Goal: Communication & Community: Answer question/provide support

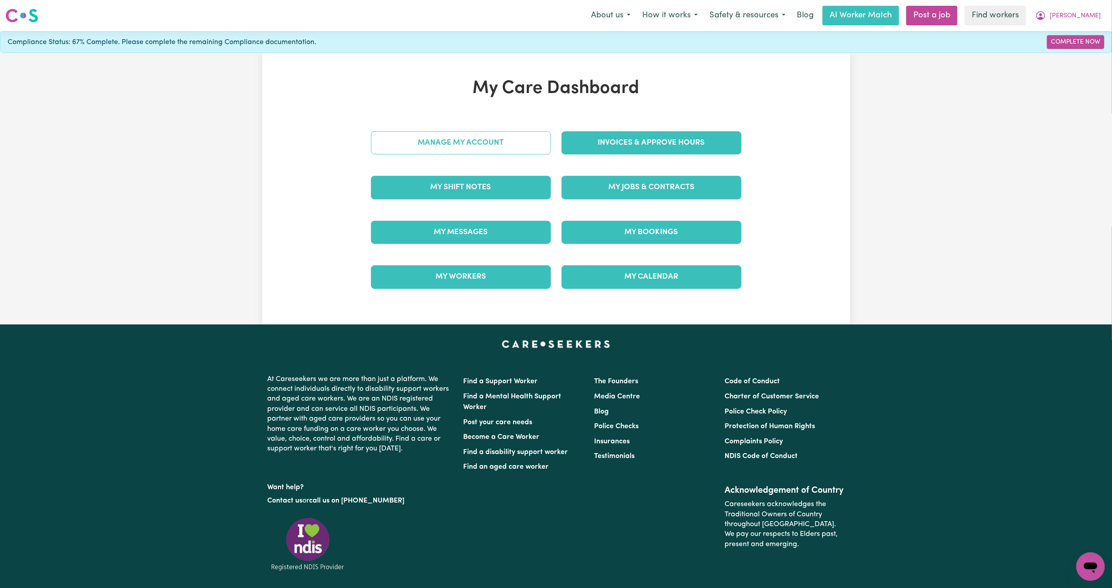
click at [451, 134] on link "Manage My Account" at bounding box center [461, 142] width 180 height 23
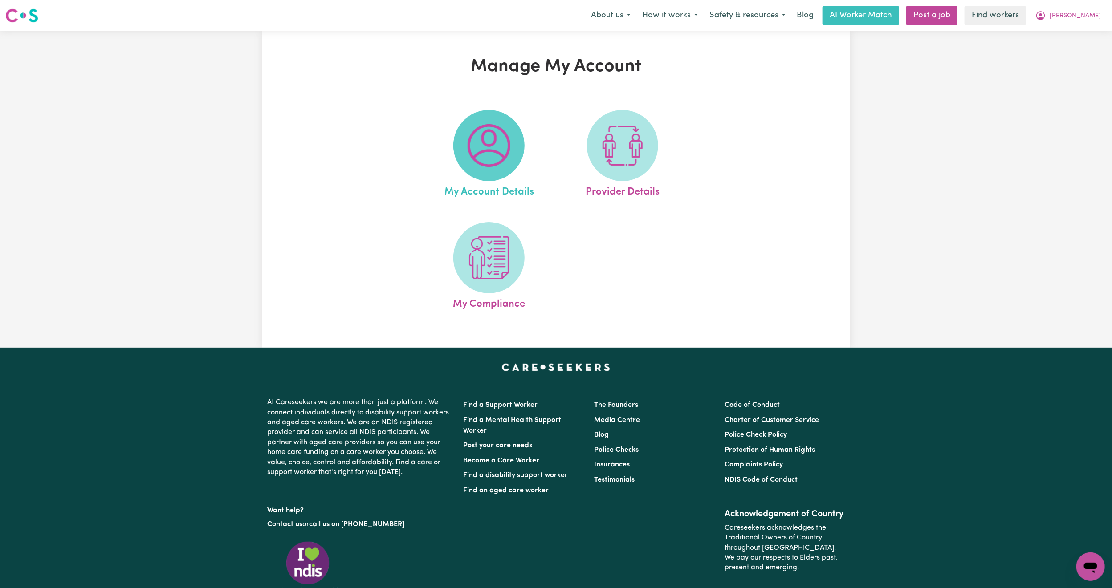
click at [481, 171] on span at bounding box center [488, 145] width 71 height 71
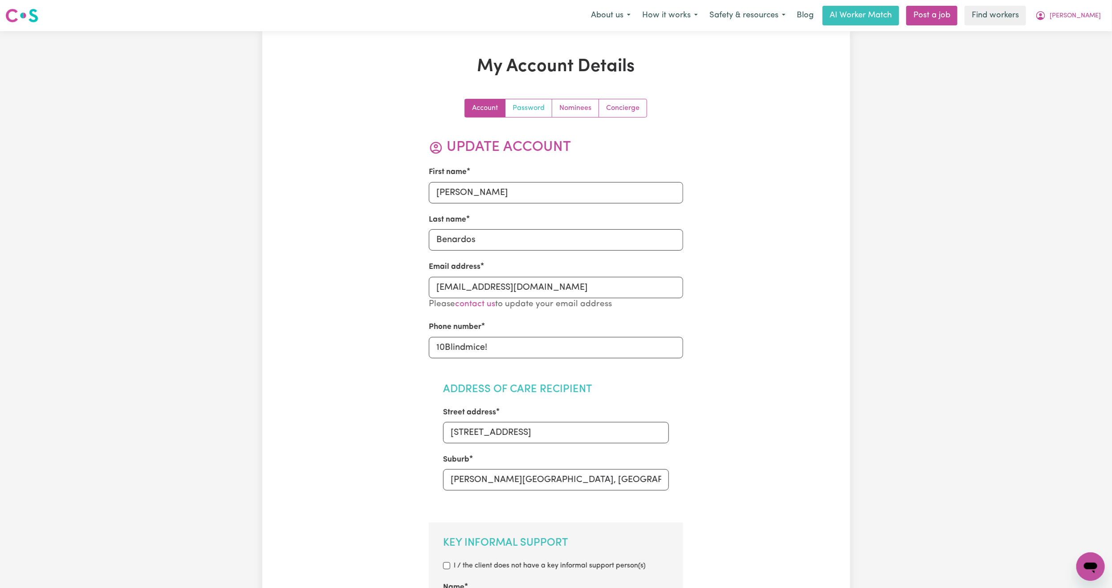
click at [539, 109] on link "Password" at bounding box center [528, 108] width 47 height 18
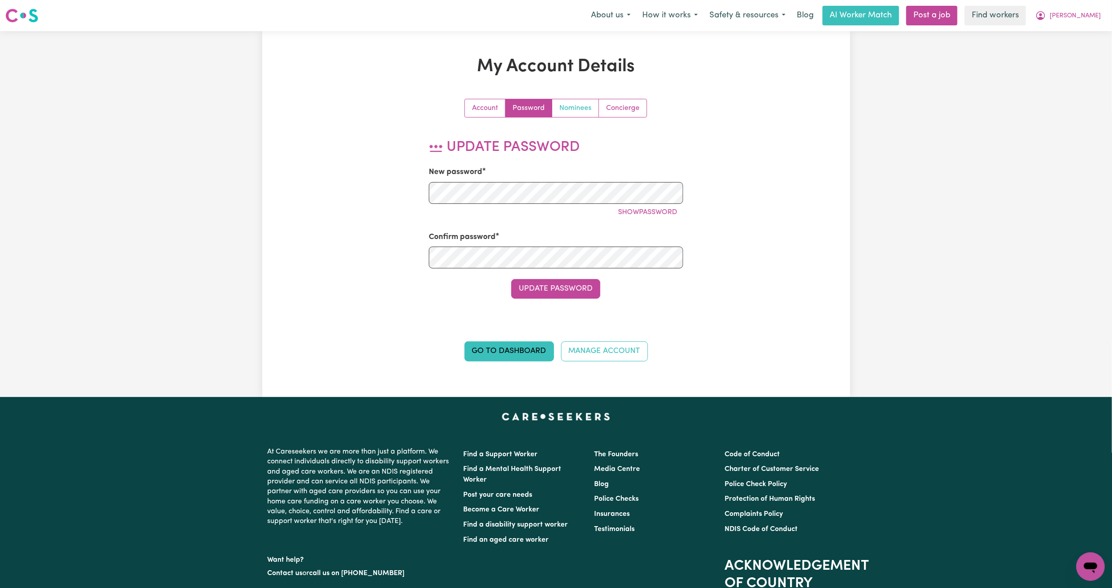
click at [565, 106] on link "Nominees" at bounding box center [575, 108] width 47 height 18
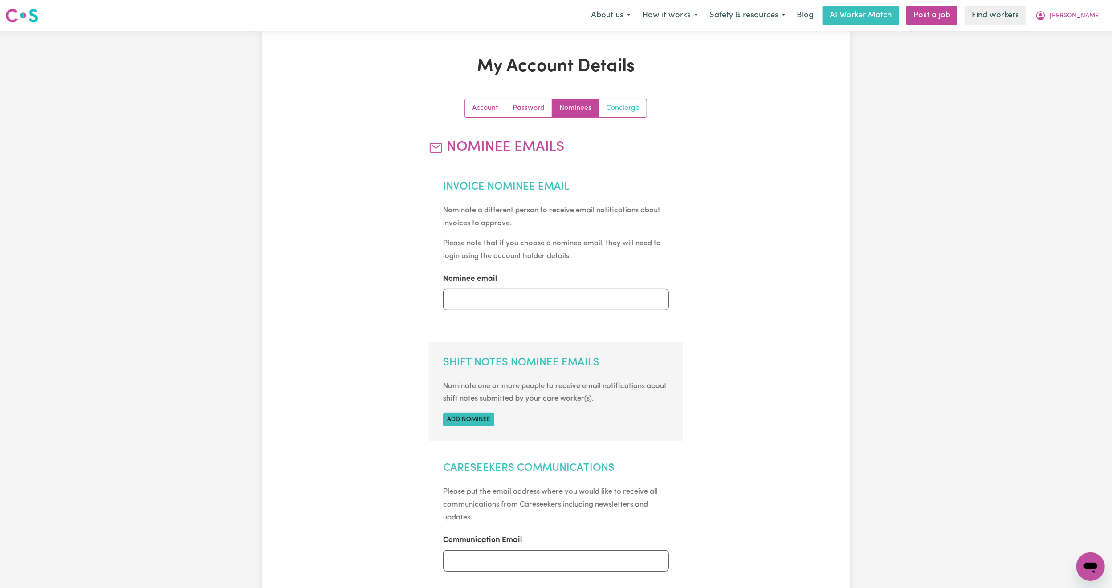
click at [615, 111] on link "Concierge" at bounding box center [623, 108] width 48 height 18
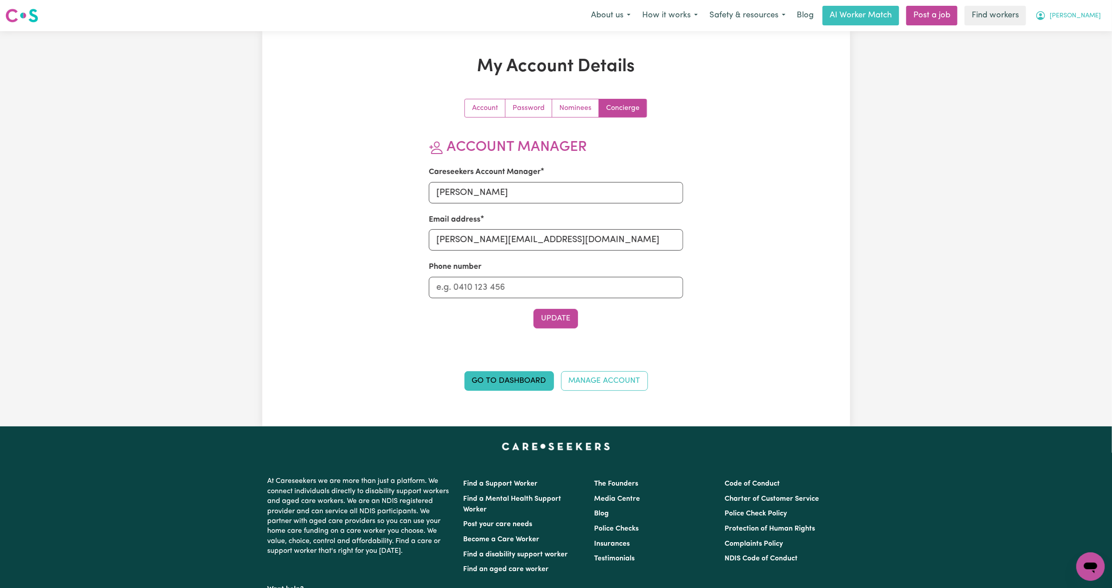
click at [1082, 13] on span "[PERSON_NAME]" at bounding box center [1075, 16] width 51 height 10
click at [1060, 38] on link "My Dashboard" at bounding box center [1071, 34] width 70 height 17
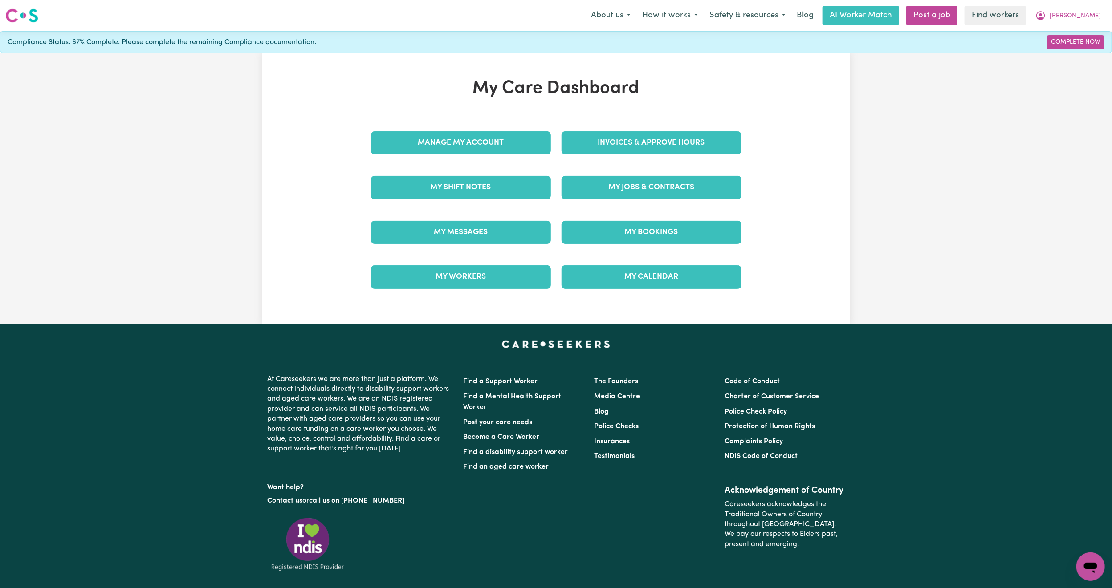
drag, startPoint x: 465, startPoint y: 216, endPoint x: 460, endPoint y: 227, distance: 12.8
click at [465, 217] on div "My Messages" at bounding box center [461, 232] width 191 height 45
click at [458, 232] on link "My Messages" at bounding box center [461, 232] width 180 height 23
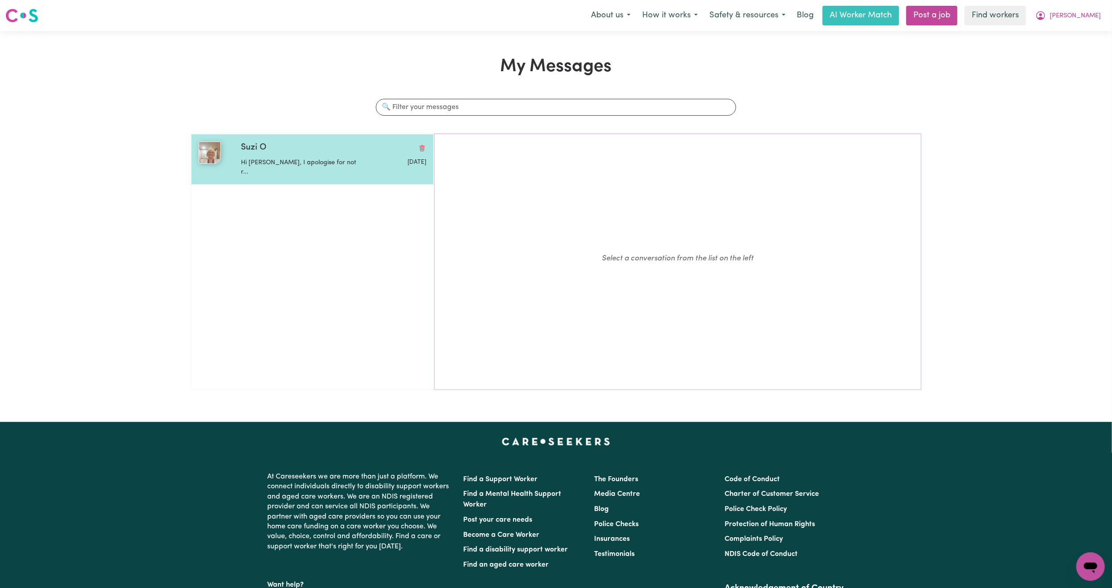
click at [274, 167] on p "Hi [PERSON_NAME], I apologise for not r..." at bounding box center [302, 167] width 123 height 19
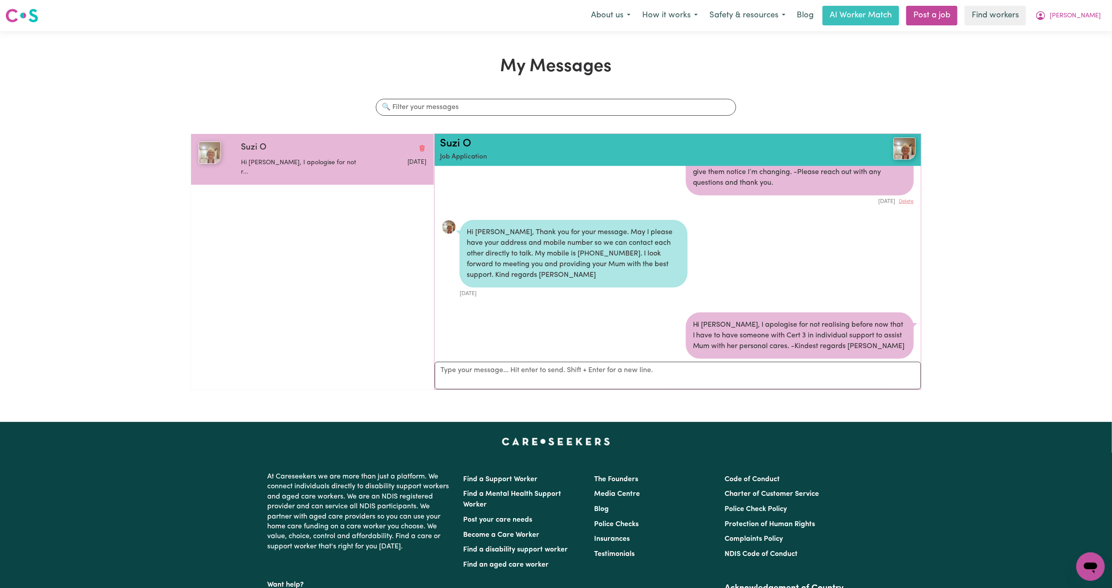
scroll to position [592, 0]
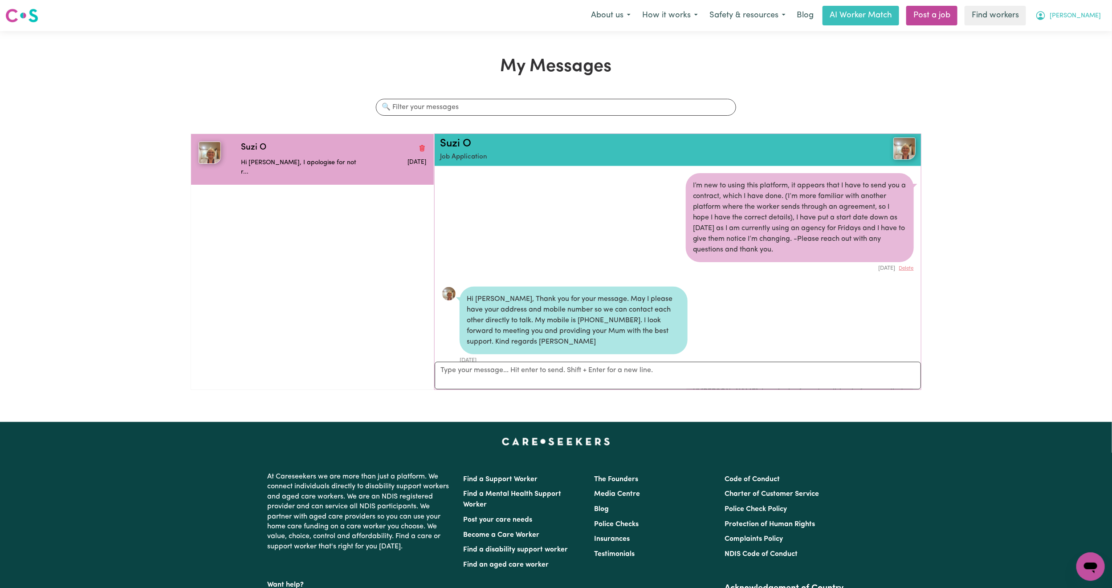
click at [1083, 17] on span "[PERSON_NAME]" at bounding box center [1075, 16] width 51 height 10
click at [1070, 33] on link "My Dashboard" at bounding box center [1071, 34] width 70 height 17
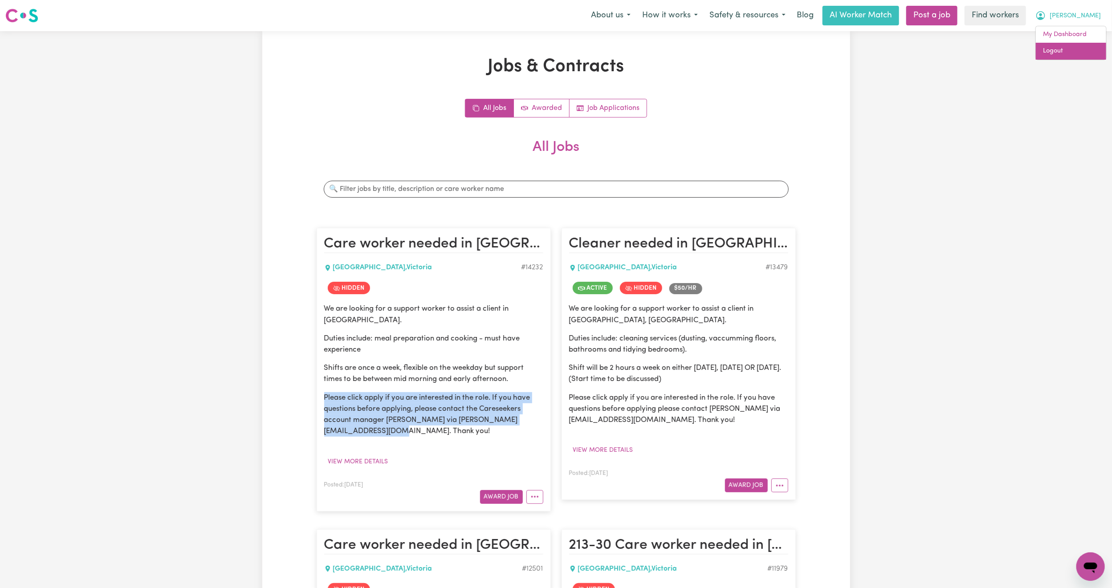
click at [1067, 45] on link "Logout" at bounding box center [1071, 51] width 70 height 17
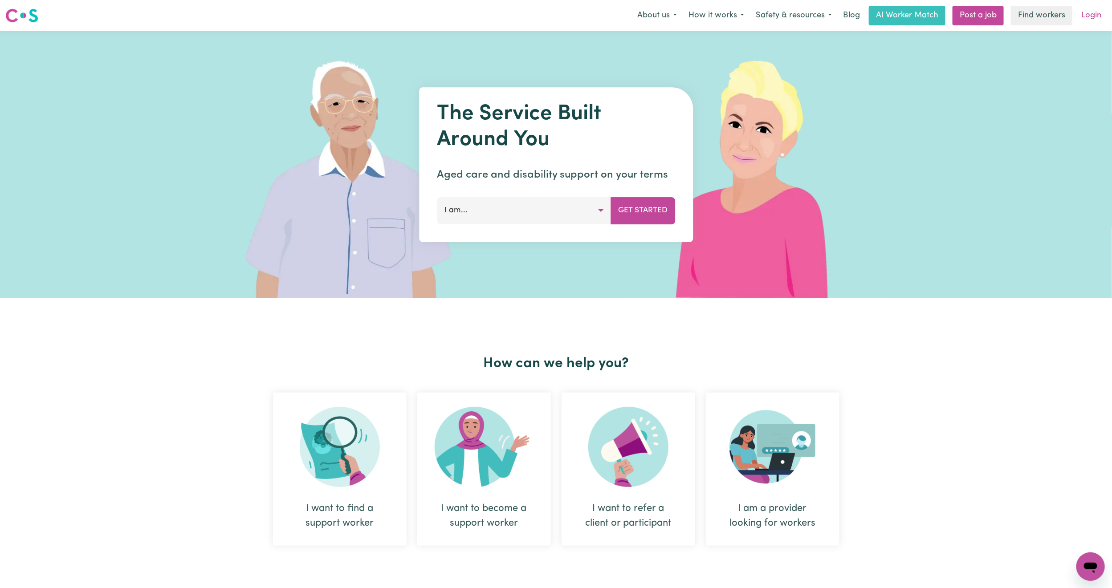
click at [1096, 15] on link "Login" at bounding box center [1091, 16] width 31 height 20
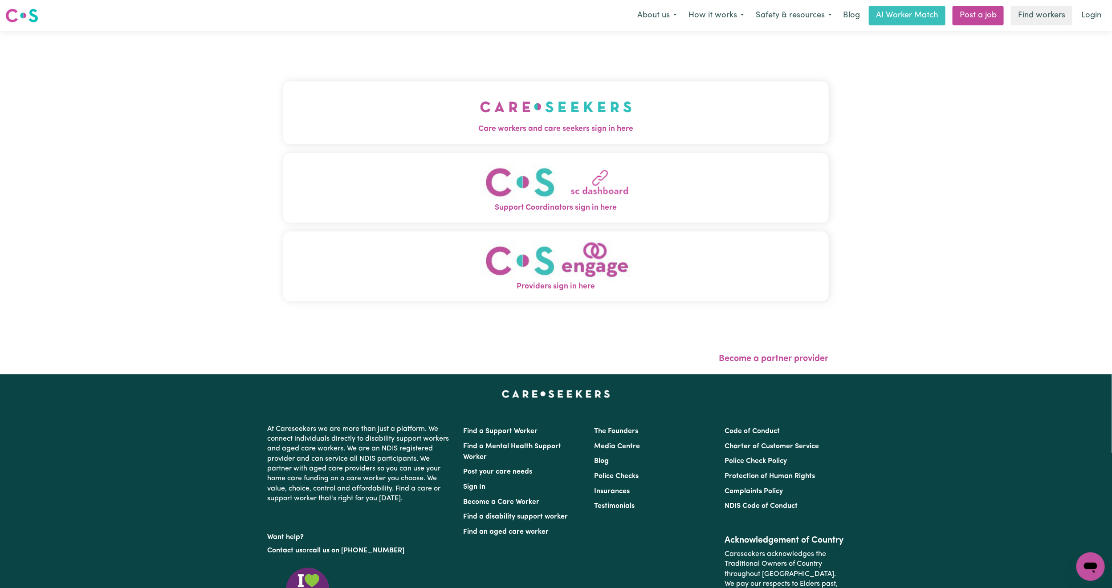
click at [423, 81] on button "Care workers and care seekers sign in here" at bounding box center [555, 112] width 545 height 62
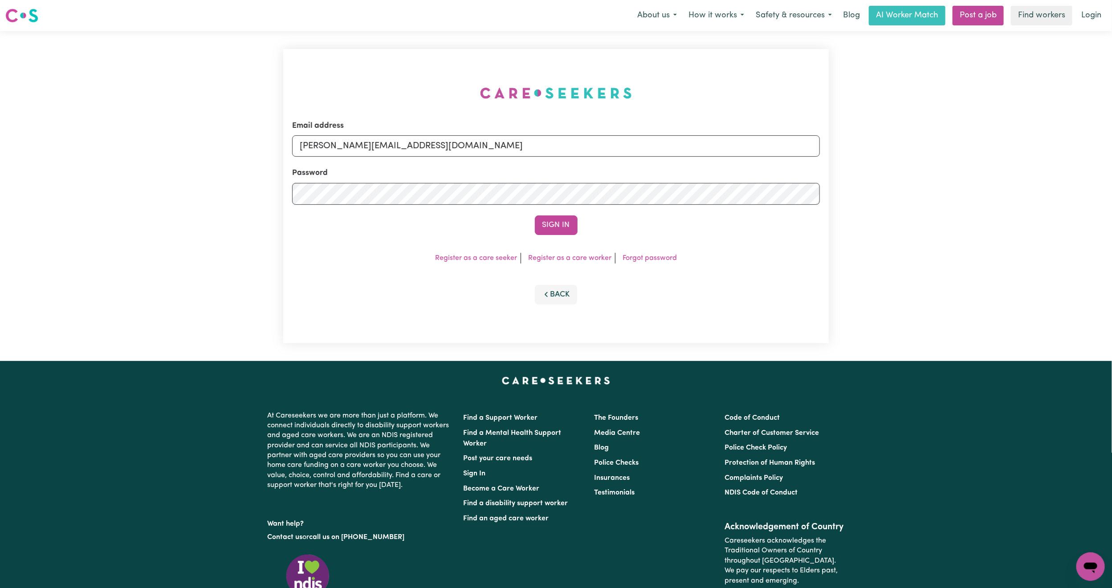
click at [344, 128] on label "Email address" at bounding box center [318, 126] width 52 height 12
click at [378, 135] on input "mikayla+engage@careseekers.com.au" at bounding box center [556, 145] width 528 height 21
drag, startPoint x: 373, startPoint y: 141, endPoint x: 379, endPoint y: 156, distance: 17.0
click at [373, 141] on input "mikayla+engage@careseekers.com.au" at bounding box center [556, 145] width 528 height 21
drag, startPoint x: 345, startPoint y: 147, endPoint x: 818, endPoint y: 151, distance: 472.9
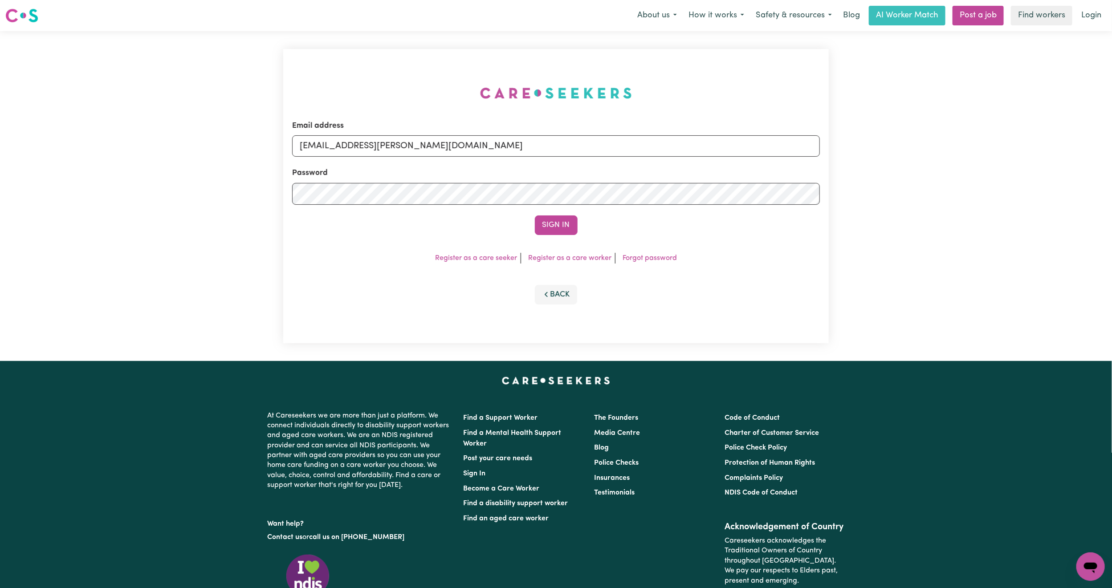
click at [818, 151] on input "superuser~mikayla@careseekers.com.au" at bounding box center [556, 145] width 528 height 21
type input "superuser~doreensimonic@gmail.com"
click at [535, 216] on button "Sign In" at bounding box center [556, 226] width 43 height 20
